Goal: Task Accomplishment & Management: Complete application form

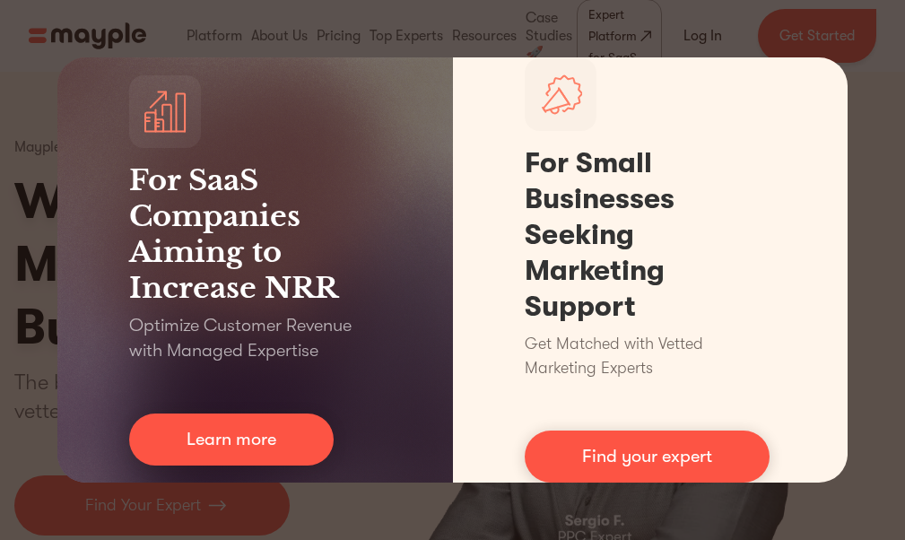
click at [850, 81] on div "For SaaS Companies Aiming to Increase NRR Optimize Customer Revenue with Manage…" at bounding box center [452, 270] width 905 height 540
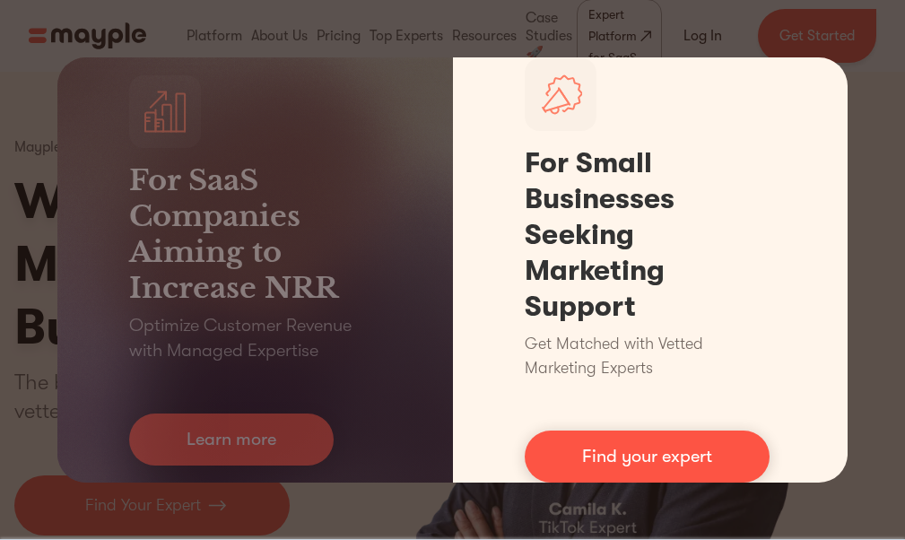
click at [685, 464] on link "Find your expert" at bounding box center [647, 457] width 245 height 52
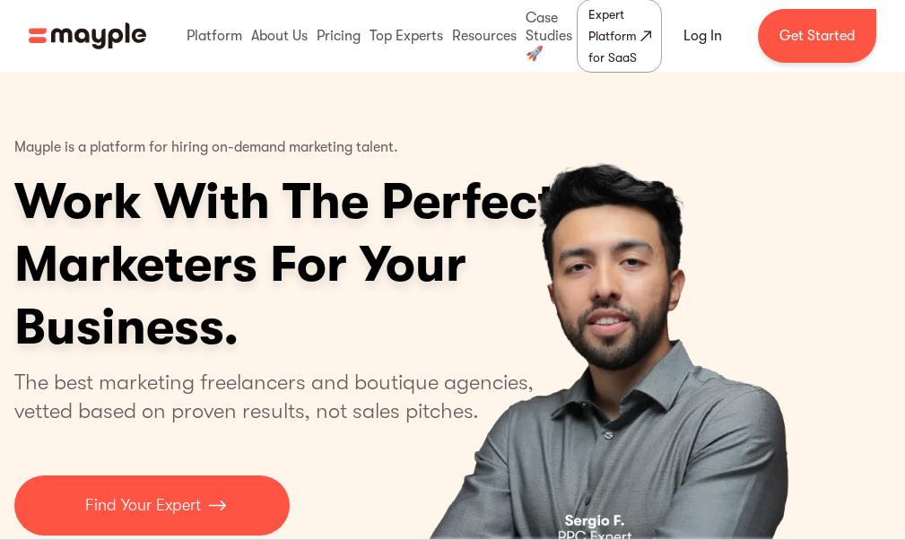
click at [38, 35] on img "home" at bounding box center [88, 36] width 118 height 34
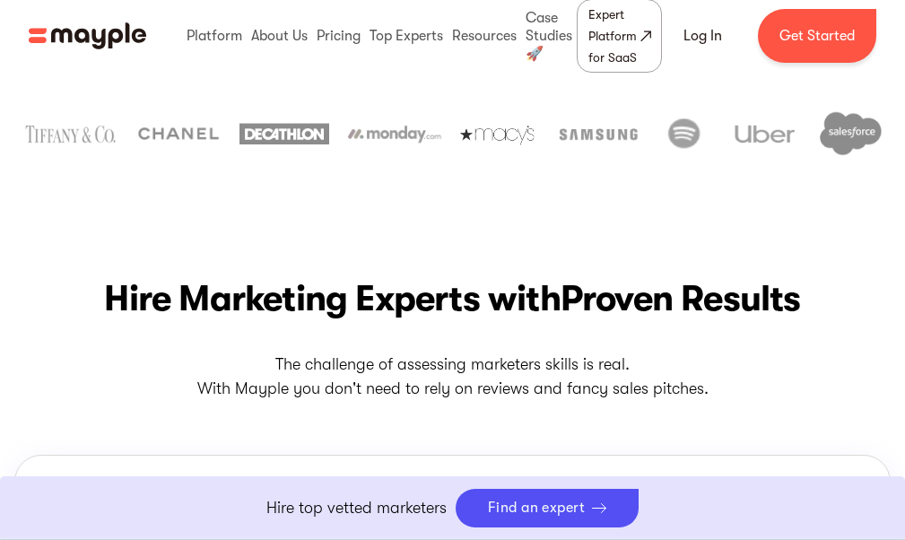
scroll to position [628, 0]
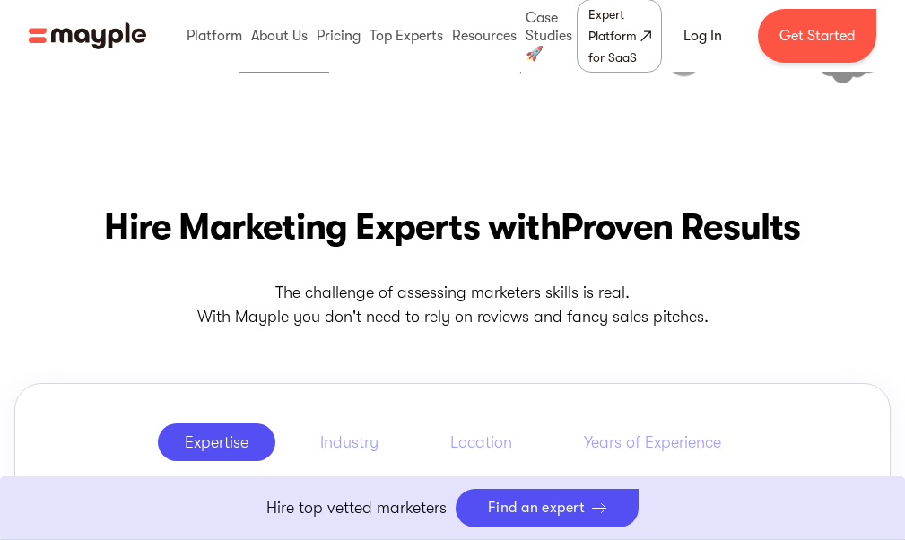
click at [597, 506] on link "Boost Your eCommerce Business Mayple's in your corner to help you make the righ…" at bounding box center [452, 508] width 905 height 64
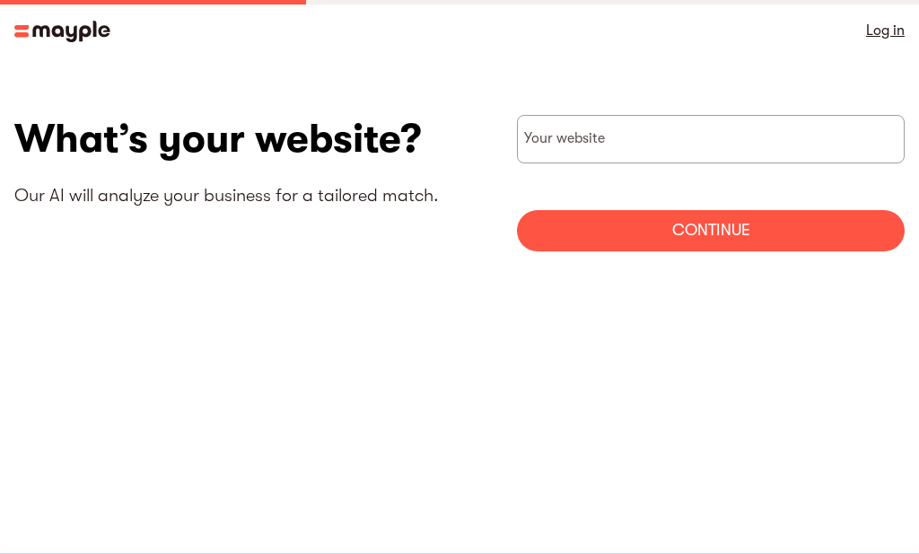
click at [36, 31] on img at bounding box center [62, 32] width 96 height 22
